Goal: Check status: Check status

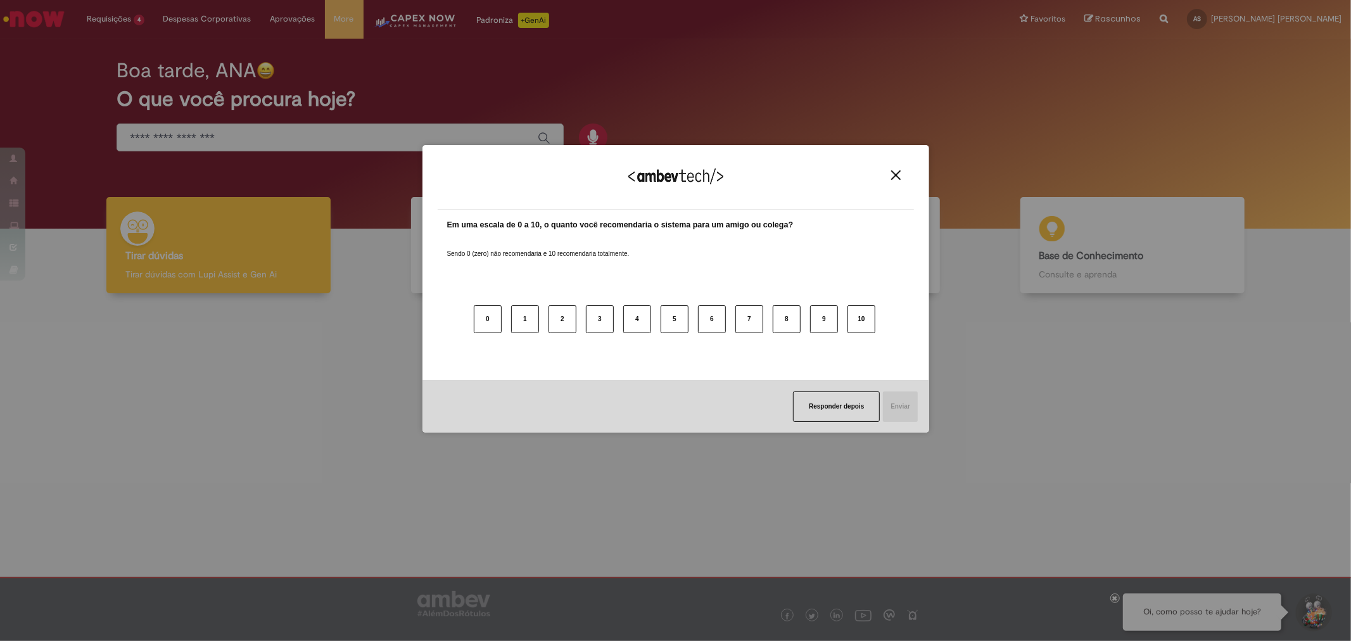
drag, startPoint x: 17, startPoint y: 156, endPoint x: 25, endPoint y: 155, distance: 8.4
click at [25, 155] on div "Agradecemos seu feedback! Em uma escala de 0 a 10, o quanto você recomendaria o…" at bounding box center [675, 320] width 1351 height 641
click at [897, 174] on img "Close" at bounding box center [896, 175] width 10 height 10
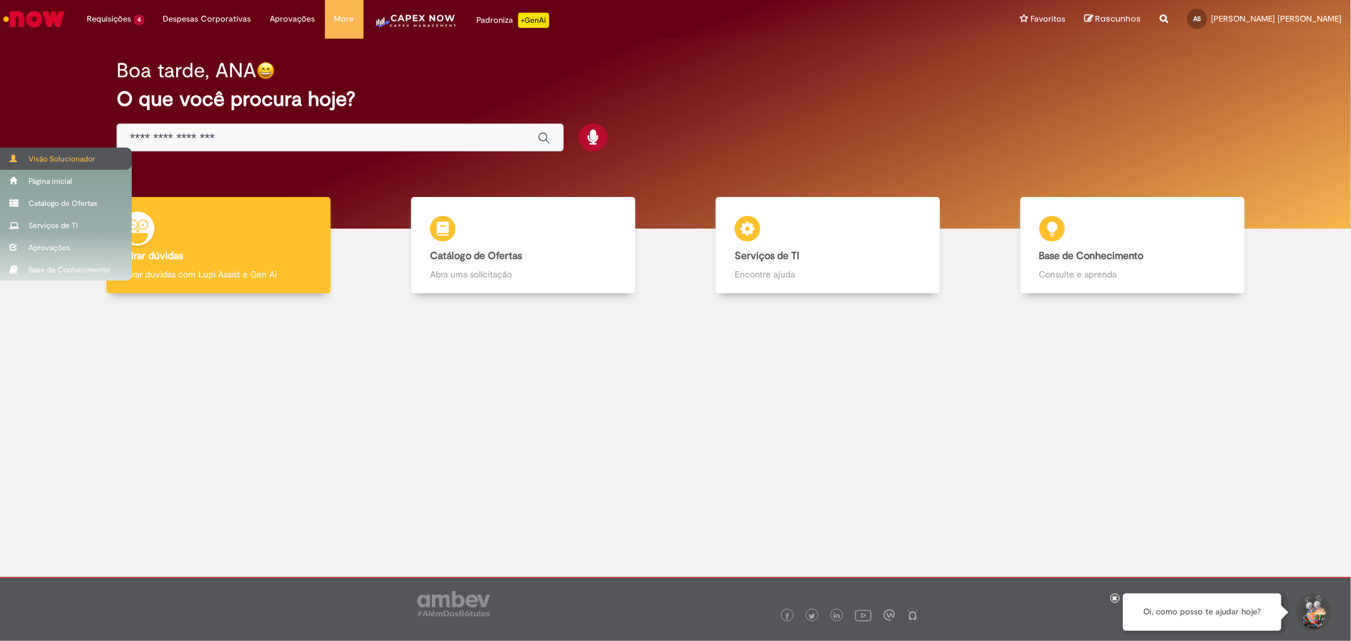
click at [3, 153] on div "Visão Solucionador" at bounding box center [66, 159] width 132 height 22
